Goal: Task Accomplishment & Management: Use online tool/utility

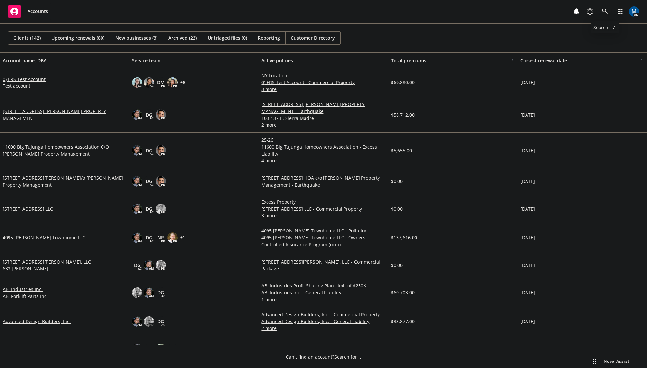
click at [606, 11] on icon at bounding box center [605, 12] width 6 height 6
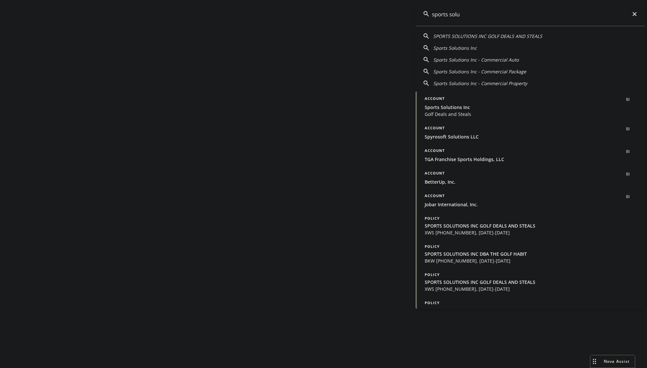
type input "sports solu"
click at [454, 111] on span "Golf Deals and Steals" at bounding box center [530, 114] width 212 height 7
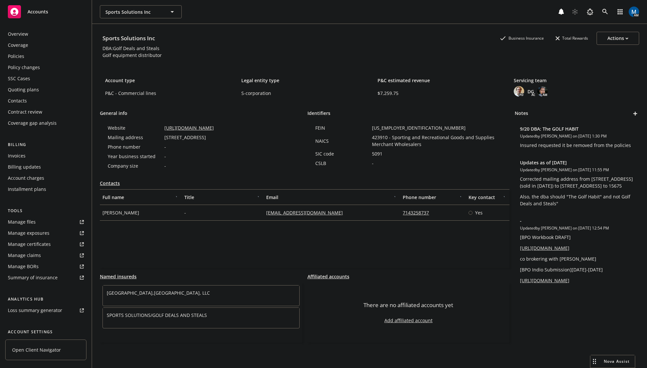
click at [31, 89] on div "Quoting plans" at bounding box center [23, 89] width 31 height 10
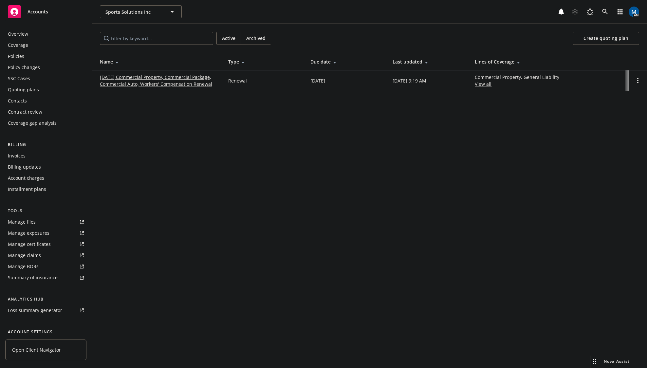
click at [156, 82] on link "[DATE] Commercial Property, Commercial Package, Commercial Auto, Workers' Compe…" at bounding box center [159, 81] width 118 height 14
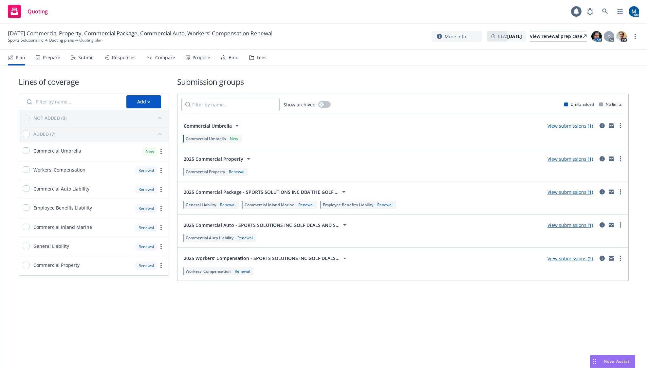
click at [86, 59] on div "Submit" at bounding box center [86, 57] width 16 height 5
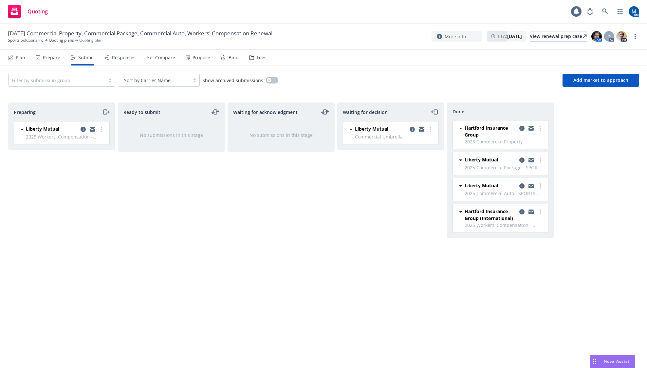
click at [421, 129] on icon "copy logging email" at bounding box center [421, 128] width 5 height 2
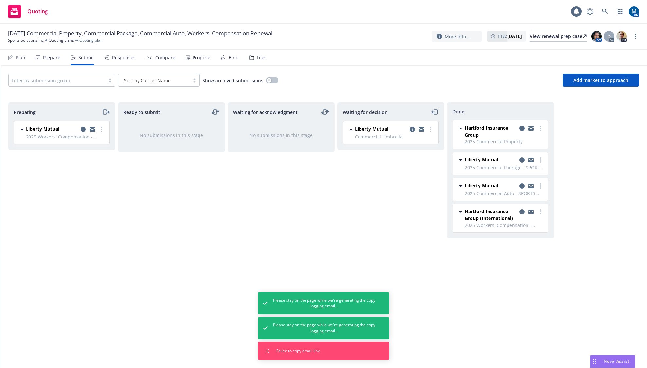
click at [296, 205] on div "Waiting for acknowledgment No submissions in this stage" at bounding box center [280, 228] width 107 height 252
click at [431, 129] on circle "more" at bounding box center [430, 129] width 1 height 1
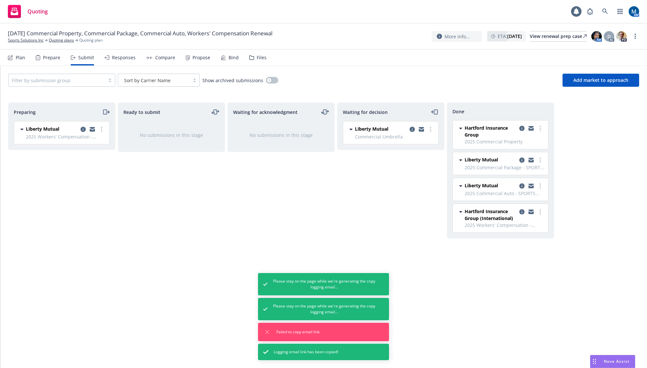
click at [446, 80] on div "Filter by submission group Sort by Carrier Name Show archived submissions Add m…" at bounding box center [323, 80] width 631 height 13
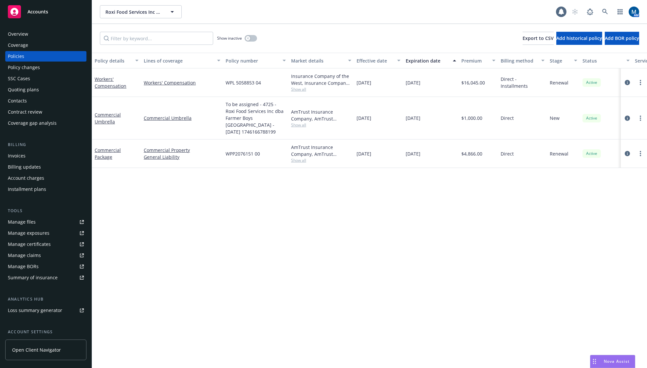
click at [63, 13] on div "Accounts" at bounding box center [46, 11] width 76 height 13
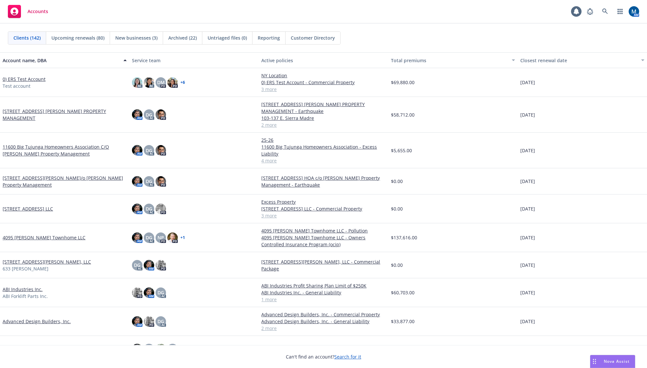
click at [264, 35] on span "Reporting" at bounding box center [269, 37] width 22 height 7
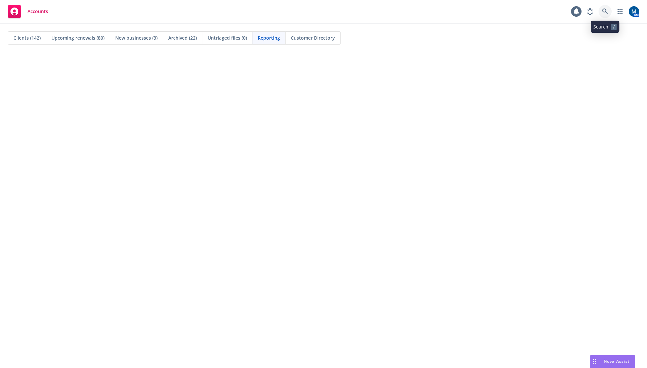
click at [610, 10] on link at bounding box center [604, 11] width 13 height 13
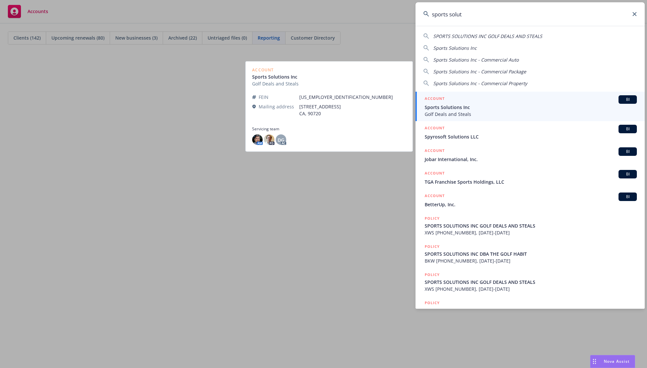
type input "sports solut"
click at [465, 108] on span "Sports Solutions Inc" at bounding box center [530, 107] width 212 height 7
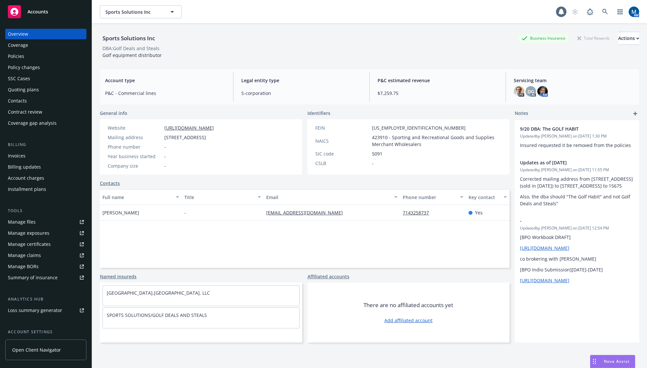
click at [23, 88] on div "Quoting plans" at bounding box center [23, 89] width 31 height 10
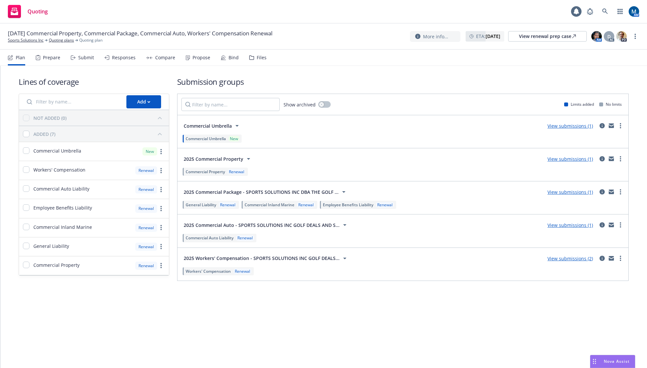
click at [84, 55] on div "Submit" at bounding box center [86, 57] width 16 height 5
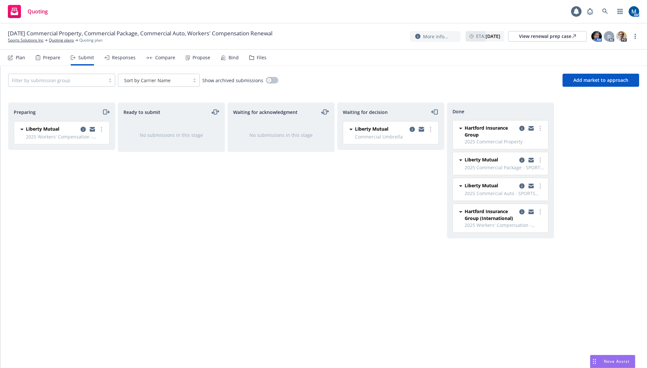
click at [423, 131] on icon "copy logging email" at bounding box center [421, 130] width 5 height 3
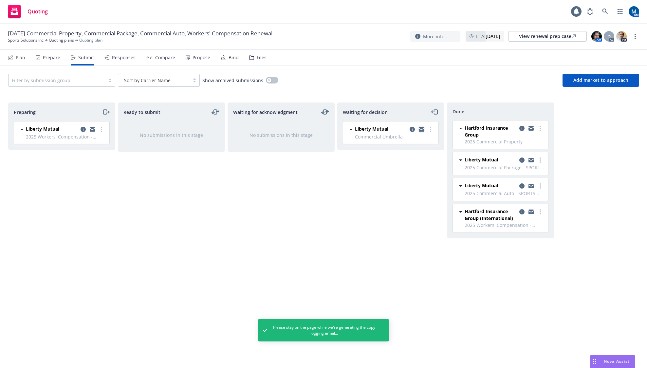
click at [421, 129] on icon "copy logging email" at bounding box center [421, 129] width 5 height 5
